Goal: Browse casually: Explore the website without a specific task or goal

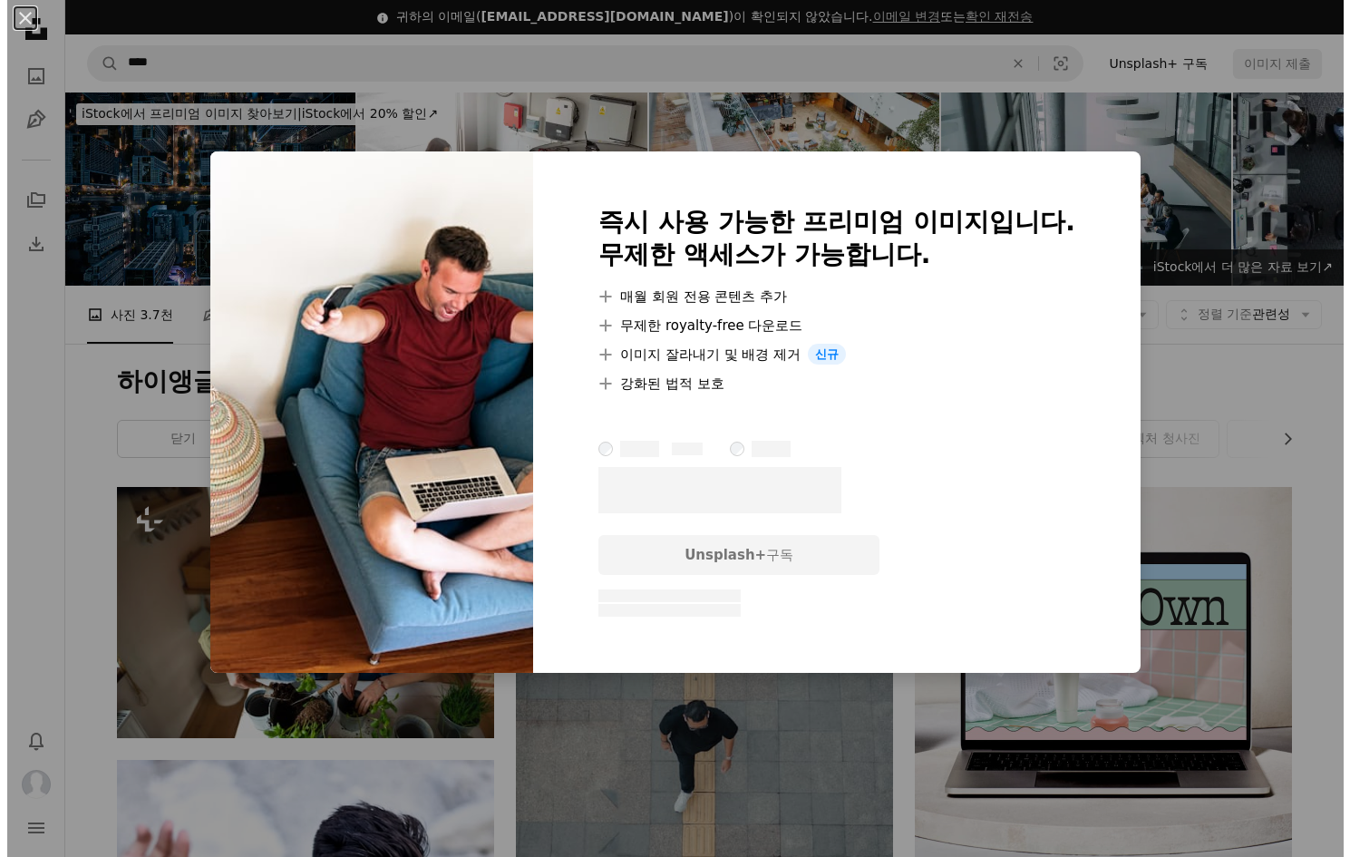
scroll to position [3626, 0]
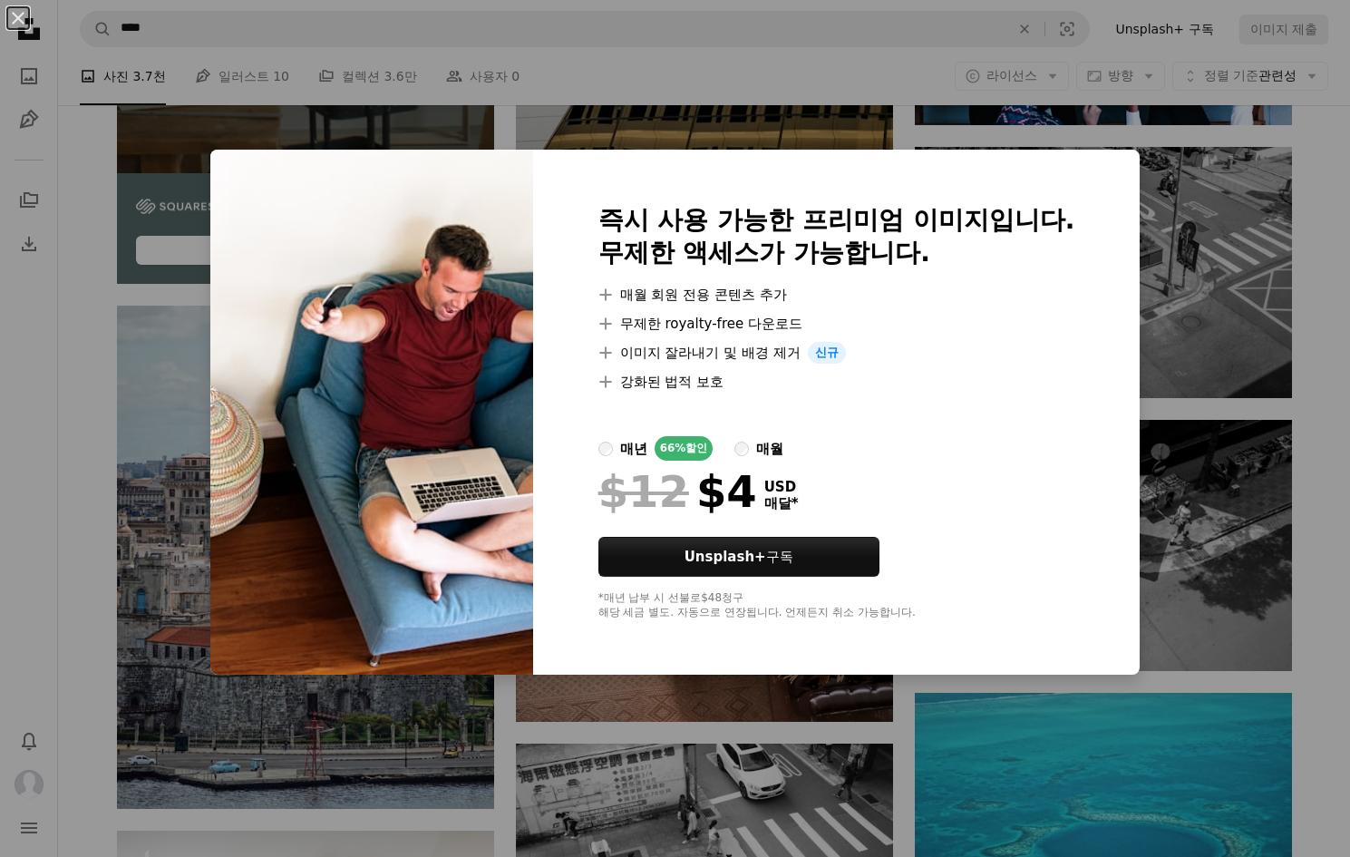
click at [211, 365] on img at bounding box center [371, 412] width 323 height 525
click at [168, 393] on div "An X shape 즉시 사용 가능한 프리미엄 이미지입니다. 무제한 액세스가 가능합니다. A plus sign 매월 회원 전용 콘텐츠 추가 A…" at bounding box center [675, 428] width 1350 height 857
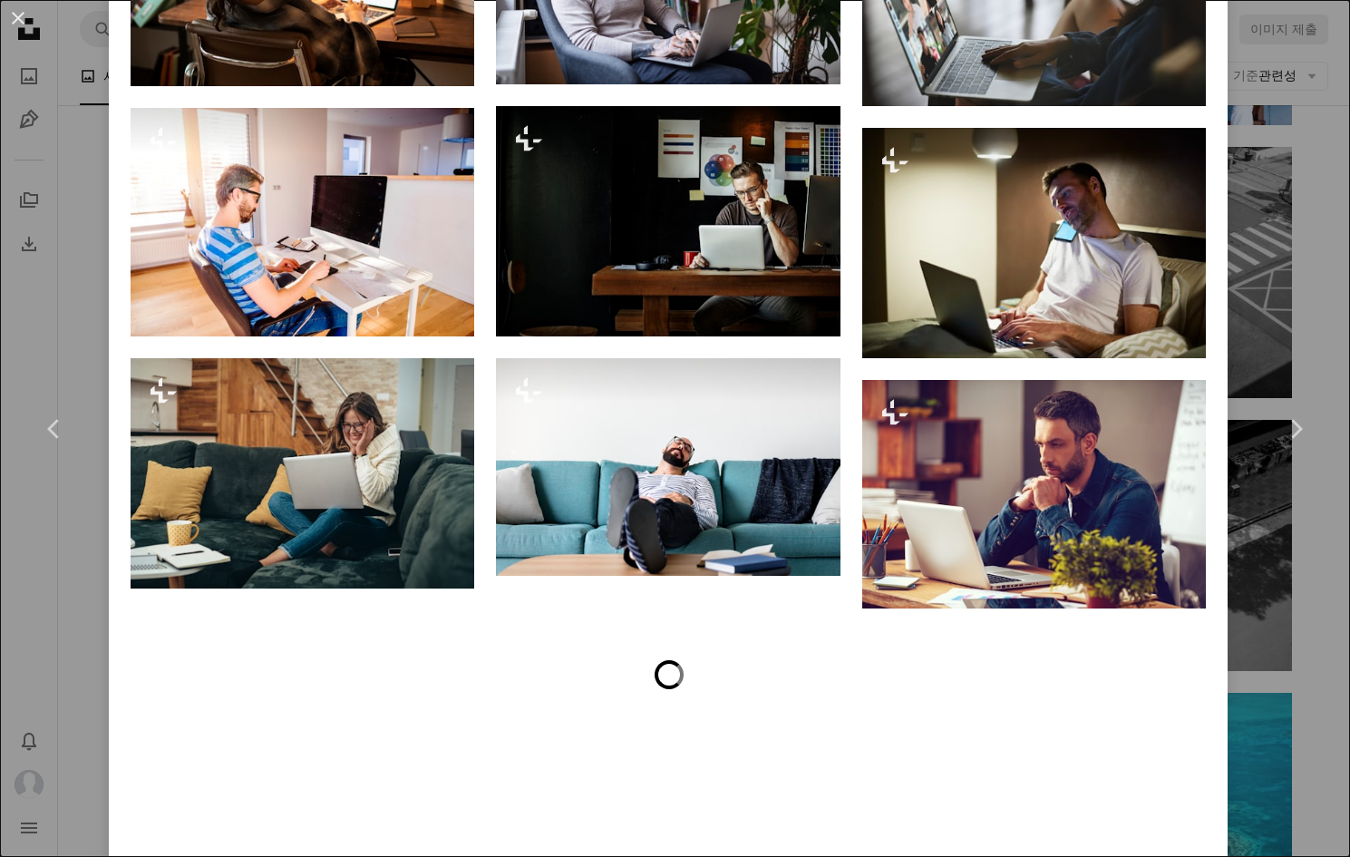
scroll to position [4235, 0]
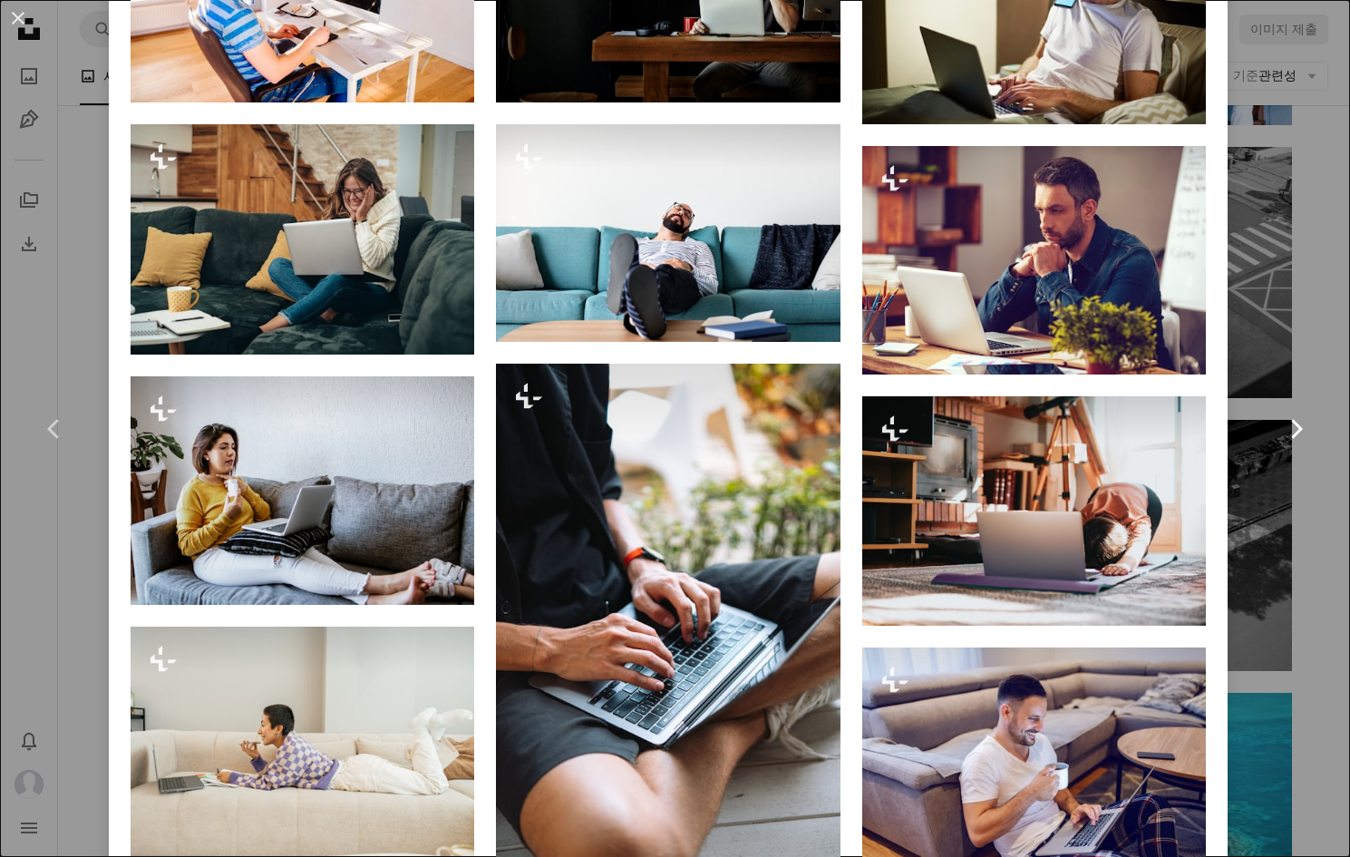
click at [1252, 490] on link "Chevron right" at bounding box center [1295, 429] width 109 height 174
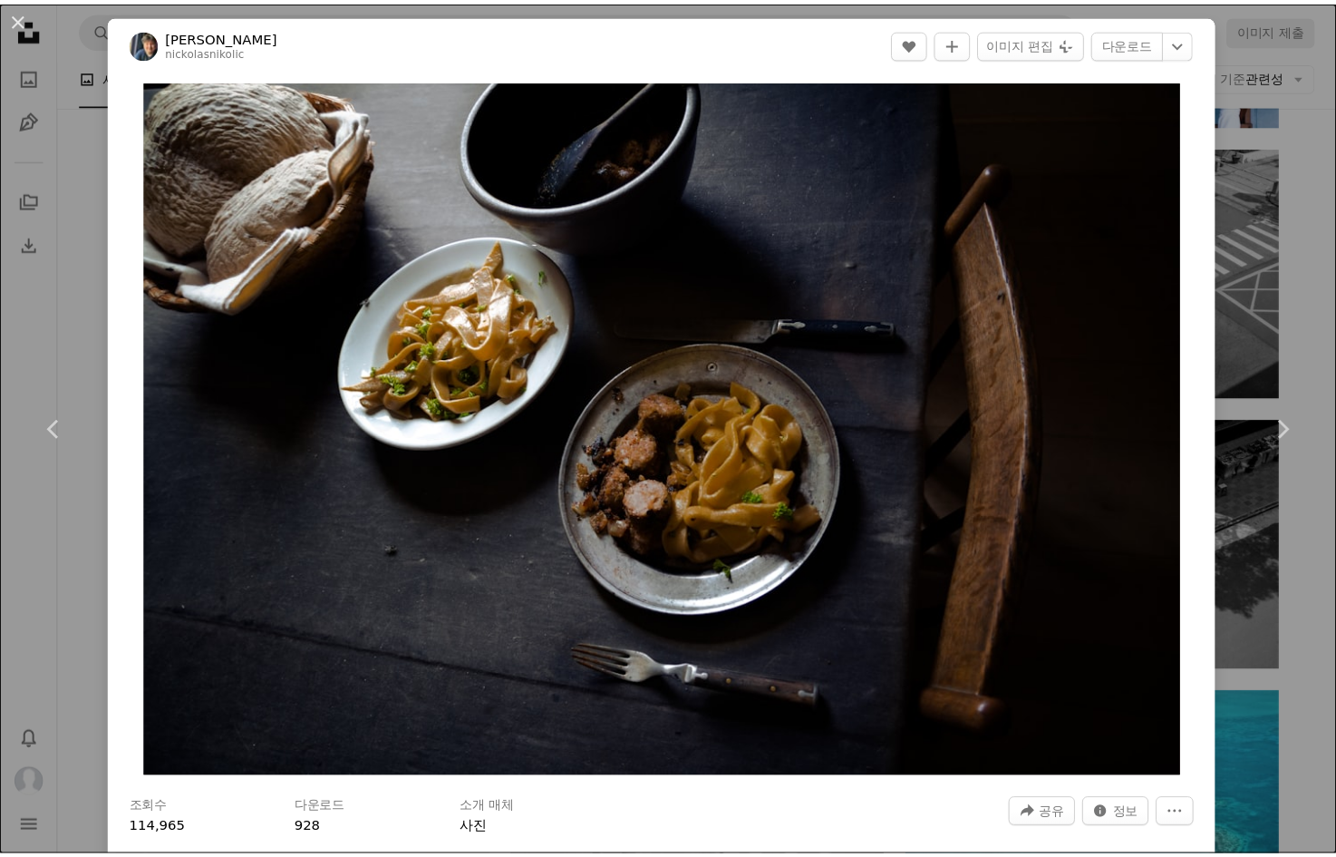
scroll to position [363, 0]
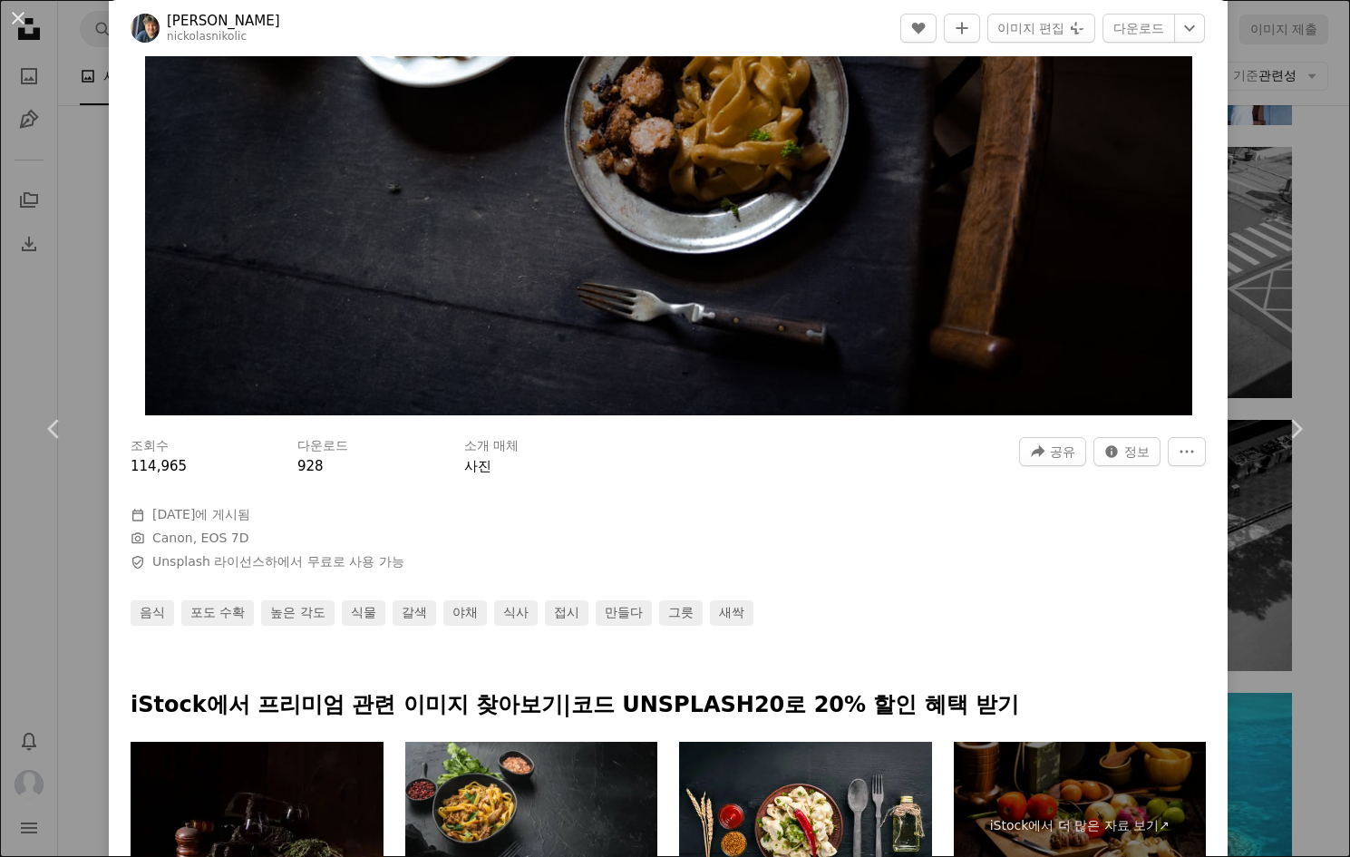
click at [1223, 499] on div "An X shape Chevron left Chevron right Nickolas Nikolic nickolasnikolic A heart …" at bounding box center [675, 428] width 1350 height 857
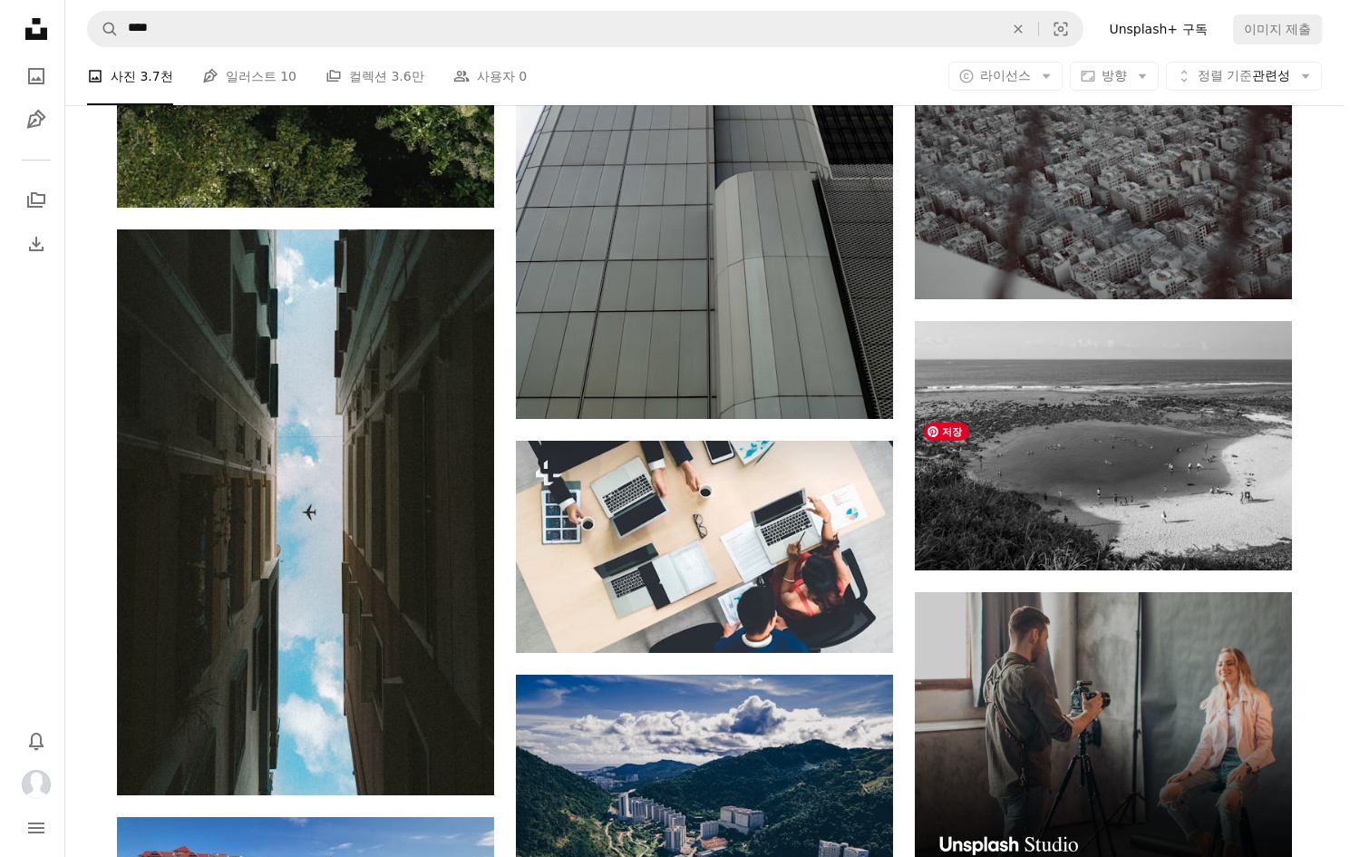
scroll to position [5530, 0]
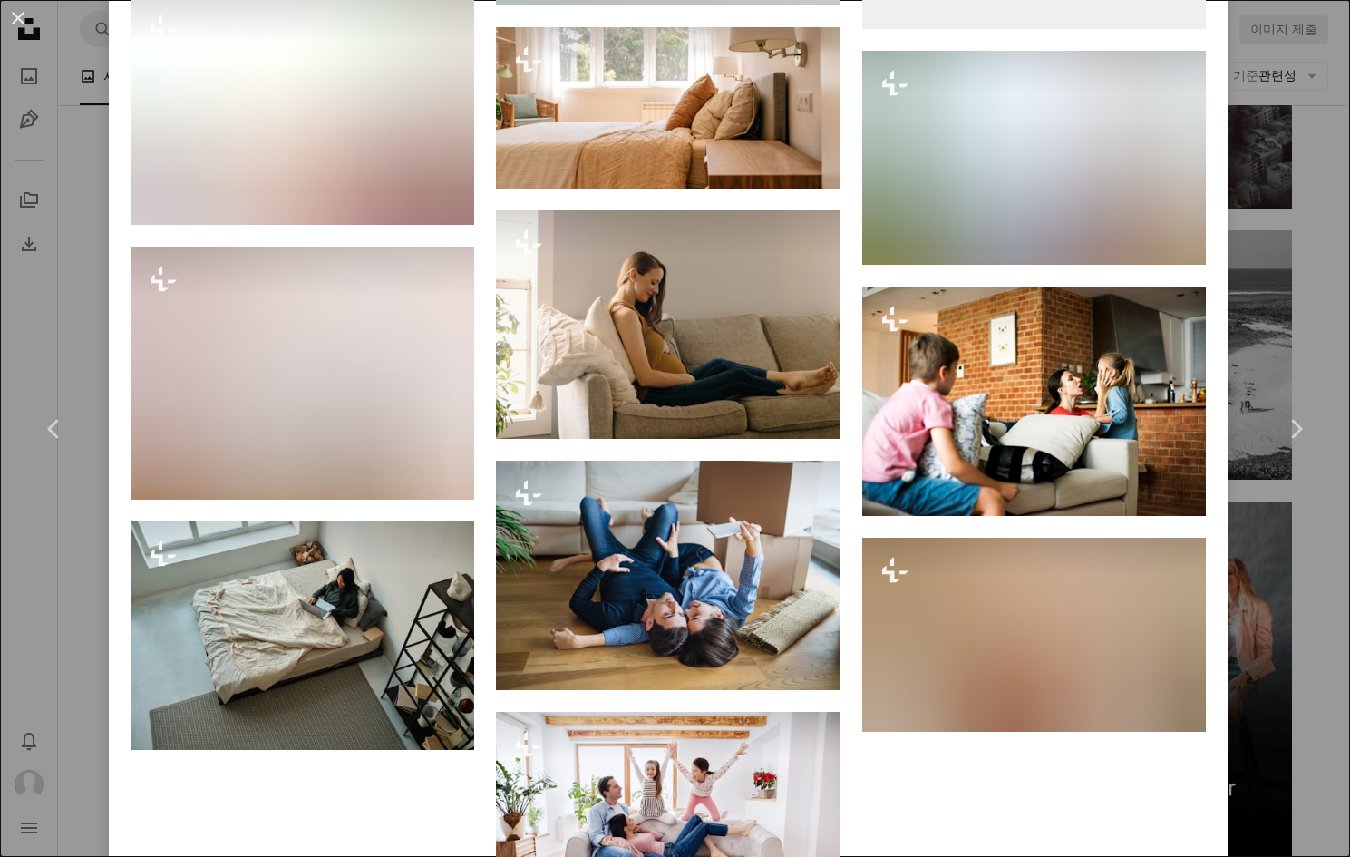
scroll to position [9519, 0]
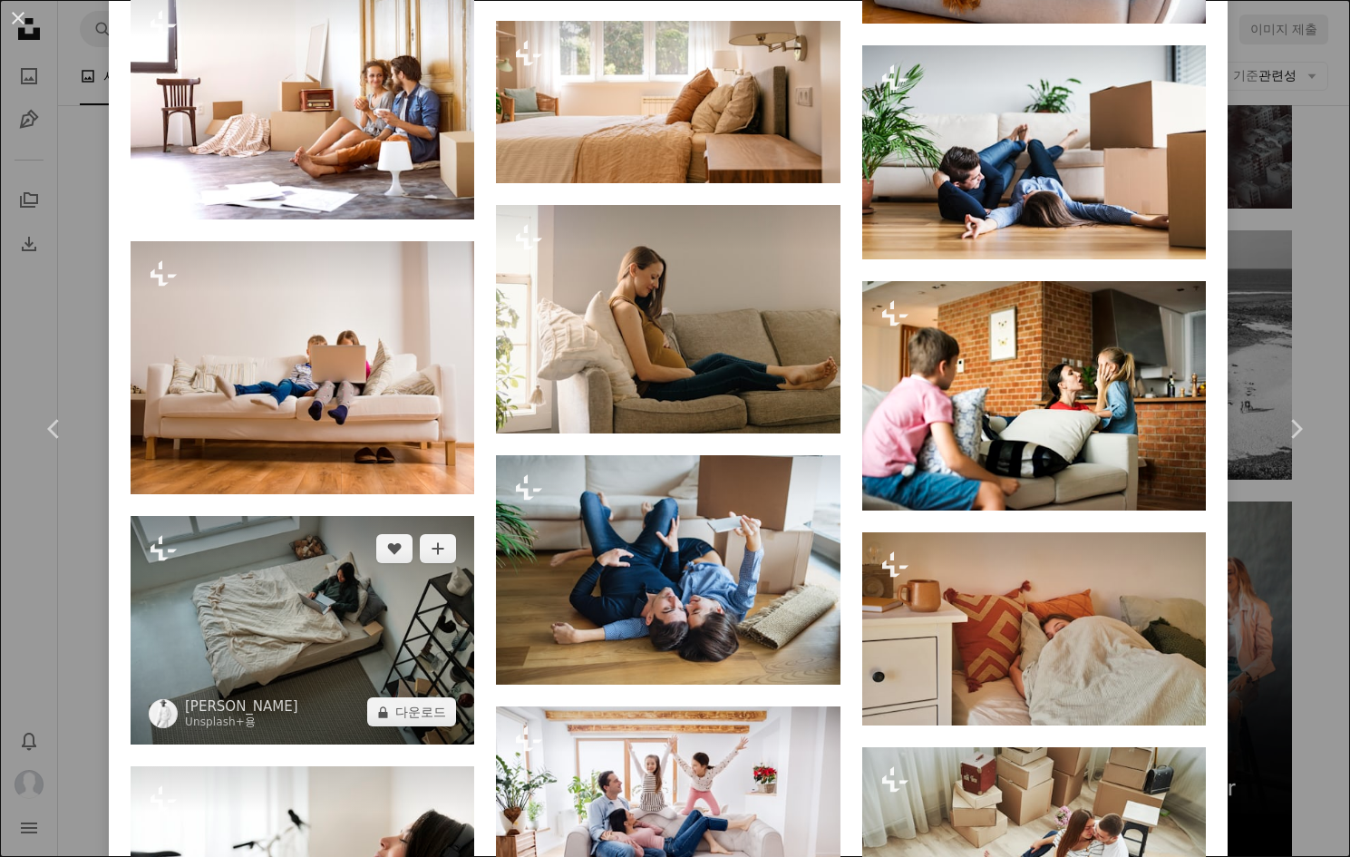
click at [363, 560] on img at bounding box center [303, 630] width 344 height 229
